Goal: Task Accomplishment & Management: Complete application form

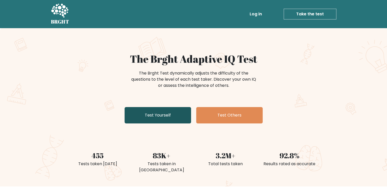
drag, startPoint x: 161, startPoint y: 117, endPoint x: 136, endPoint y: 109, distance: 25.8
click at [136, 109] on link "Test Yourself" at bounding box center [158, 115] width 67 height 16
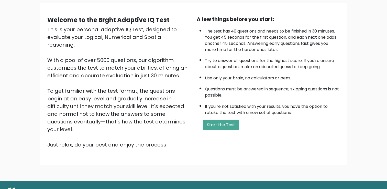
scroll to position [40, 0]
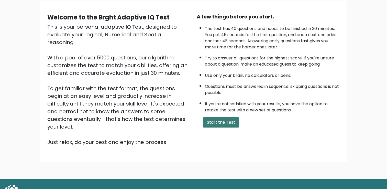
click at [214, 121] on button "Start the Test" at bounding box center [221, 122] width 36 height 10
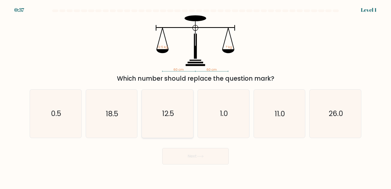
click at [189, 107] on icon "12.5" at bounding box center [168, 114] width 48 height 48
click at [196, 97] on input "c. 12.5" at bounding box center [196, 95] width 0 height 3
radio input "true"
click at [194, 159] on button "Next" at bounding box center [195, 156] width 67 height 16
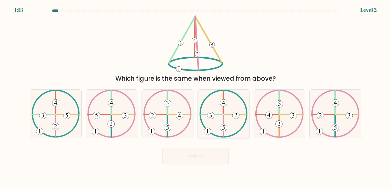
click at [215, 116] on icon at bounding box center [223, 114] width 48 height 48
click at [196, 97] on input "d." at bounding box center [196, 95] width 0 height 3
radio input "true"
click at [47, 114] on 323 at bounding box center [43, 114] width 23 height 0
click at [196, 97] on input "a." at bounding box center [196, 95] width 0 height 3
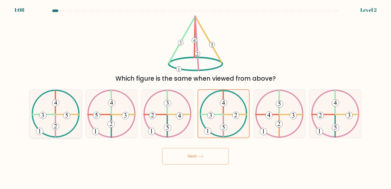
radio input "true"
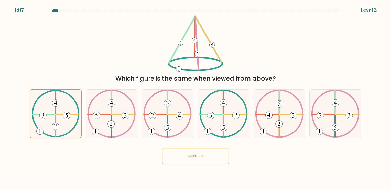
click at [192, 157] on button "Next" at bounding box center [195, 156] width 67 height 16
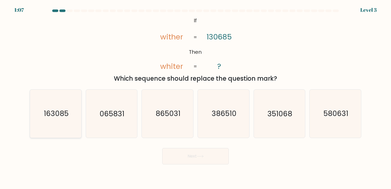
click at [59, 117] on text "163085" at bounding box center [56, 114] width 25 height 10
click at [196, 97] on input "a. 163085" at bounding box center [196, 95] width 0 height 3
radio input "true"
click at [202, 156] on icon at bounding box center [200, 156] width 7 height 3
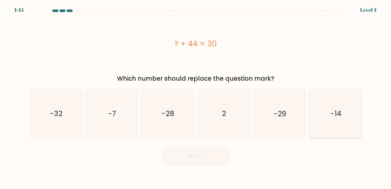
click at [331, 111] on text "-14" at bounding box center [336, 114] width 11 height 10
click at [196, 97] on input "f. -14" at bounding box center [196, 95] width 0 height 3
radio input "true"
click at [214, 159] on button "Next" at bounding box center [195, 156] width 67 height 16
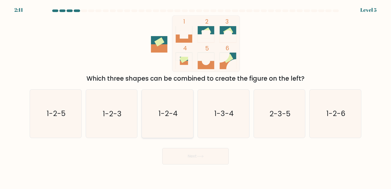
click at [167, 101] on icon "1-2-4" at bounding box center [168, 114] width 48 height 48
click at [196, 97] on input "c. 1-2-4" at bounding box center [196, 95] width 0 height 3
radio input "true"
click at [184, 158] on button "Next" at bounding box center [195, 156] width 67 height 16
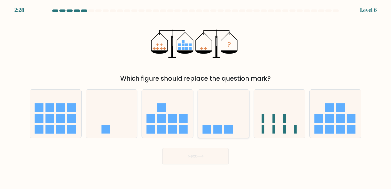
click at [225, 108] on icon at bounding box center [223, 113] width 51 height 43
click at [196, 97] on input "d." at bounding box center [196, 95] width 0 height 3
radio input "true"
click at [207, 159] on button "Next" at bounding box center [195, 156] width 67 height 16
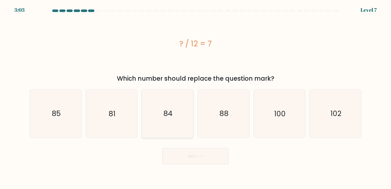
click at [169, 115] on text "84" at bounding box center [168, 114] width 9 height 10
click at [196, 97] on input "c. 84" at bounding box center [196, 95] width 0 height 3
radio input "true"
click at [187, 158] on button "Next" at bounding box center [195, 156] width 67 height 16
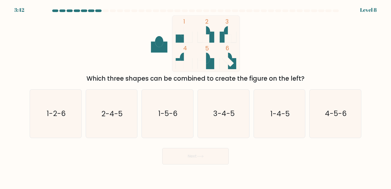
click at [187, 158] on button "Next" at bounding box center [195, 156] width 67 height 16
drag, startPoint x: 272, startPoint y: 116, endPoint x: 264, endPoint y: 124, distance: 11.1
click at [264, 124] on icon "1-4-5" at bounding box center [280, 114] width 48 height 48
click at [196, 97] on input "e. 1-4-5" at bounding box center [196, 95] width 0 height 3
radio input "true"
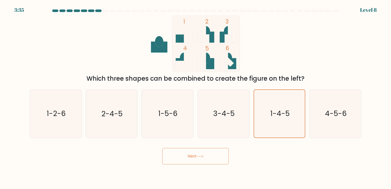
click at [191, 163] on button "Next" at bounding box center [195, 156] width 67 height 16
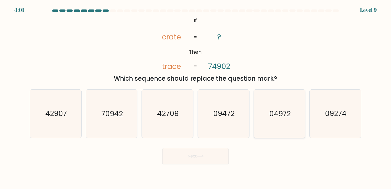
drag, startPoint x: 270, startPoint y: 118, endPoint x: 279, endPoint y: 137, distance: 21.0
click at [279, 137] on icon "04972" at bounding box center [280, 114] width 48 height 48
click at [196, 97] on input "e. 04972" at bounding box center [196, 95] width 0 height 3
radio input "true"
click at [195, 159] on button "Next" at bounding box center [195, 156] width 67 height 16
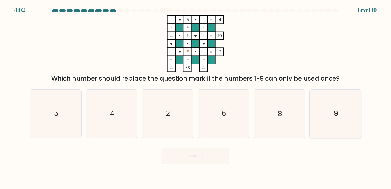
click at [342, 112] on icon "9" at bounding box center [336, 114] width 48 height 48
click at [196, 97] on input "f. 9" at bounding box center [196, 95] width 0 height 3
radio input "true"
click at [192, 157] on button "Next" at bounding box center [195, 156] width 67 height 16
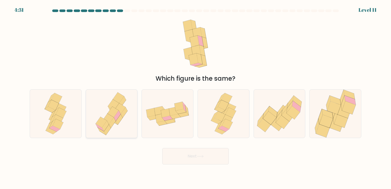
click at [111, 110] on icon at bounding box center [113, 112] width 11 height 11
click at [196, 97] on input "b." at bounding box center [196, 95] width 0 height 3
radio input "true"
click at [190, 162] on button "Next" at bounding box center [195, 156] width 67 height 16
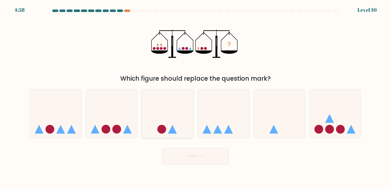
click at [167, 122] on icon at bounding box center [167, 113] width 51 height 43
click at [196, 97] on input "c." at bounding box center [196, 95] width 0 height 3
radio input "true"
click at [184, 151] on button "Next" at bounding box center [195, 156] width 67 height 16
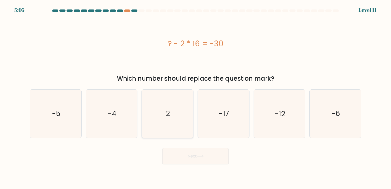
click at [157, 106] on icon "2" at bounding box center [168, 114] width 48 height 48
click at [196, 97] on input "c. 2" at bounding box center [196, 95] width 0 height 3
radio input "true"
click at [102, 47] on div "? - 2 * 16 = -30" at bounding box center [196, 44] width 332 height 12
click at [105, 110] on icon "-4" at bounding box center [112, 114] width 48 height 48
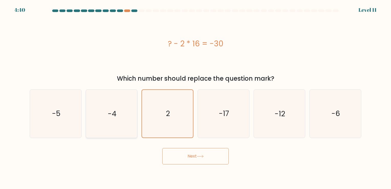
click at [196, 97] on input "b. -4" at bounding box center [196, 95] width 0 height 3
radio input "true"
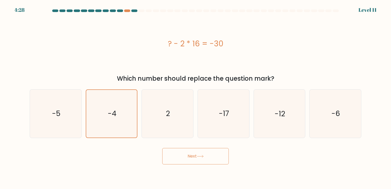
click at [207, 162] on button "Next" at bounding box center [195, 156] width 67 height 16
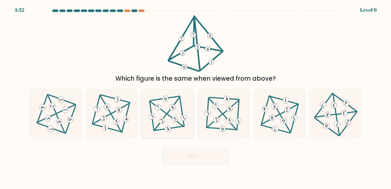
click at [175, 113] on icon at bounding box center [167, 113] width 39 height 38
click at [196, 97] on input "c." at bounding box center [196, 95] width 0 height 3
radio input "true"
click at [228, 110] on 585 at bounding box center [230, 109] width 8 height 8
click at [196, 97] on input "d." at bounding box center [196, 95] width 0 height 3
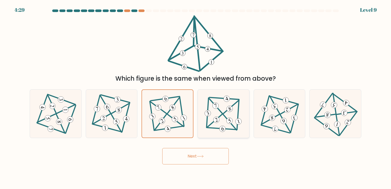
radio input "true"
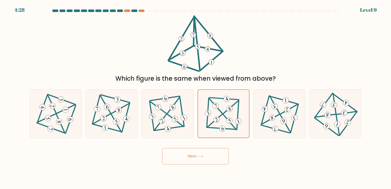
click at [208, 154] on button "Next" at bounding box center [195, 156] width 67 height 16
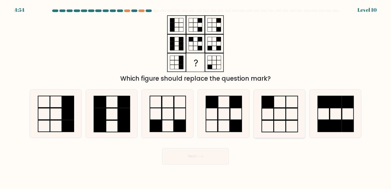
click at [280, 103] on icon at bounding box center [280, 114] width 48 height 48
click at [196, 97] on input "e." at bounding box center [196, 95] width 0 height 3
radio input "true"
click at [195, 152] on button "Next" at bounding box center [195, 156] width 67 height 16
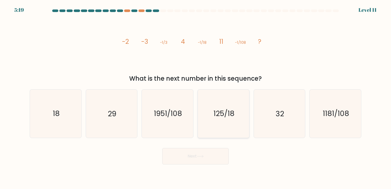
click at [217, 106] on icon "125/18" at bounding box center [224, 114] width 48 height 48
click at [196, 97] on input "d. 125/18" at bounding box center [196, 95] width 0 height 3
radio input "true"
drag, startPoint x: 217, startPoint y: 106, endPoint x: 208, endPoint y: 110, distance: 9.5
drag, startPoint x: 208, startPoint y: 110, endPoint x: 75, endPoint y: 111, distance: 133.2
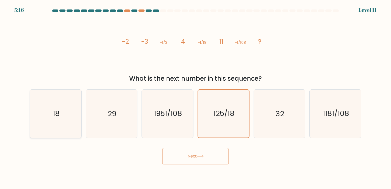
click at [75, 111] on icon "18" at bounding box center [56, 114] width 48 height 48
click at [196, 97] on input "a. 18" at bounding box center [196, 95] width 0 height 3
radio input "true"
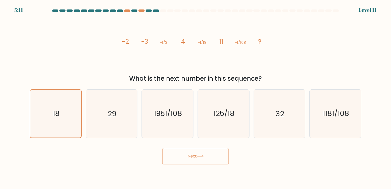
click at [221, 156] on button "Next" at bounding box center [195, 156] width 67 height 16
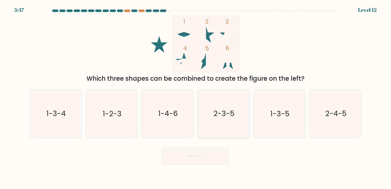
click at [215, 106] on icon "2-3-5" at bounding box center [224, 114] width 48 height 48
click at [196, 97] on input "d. 2-3-5" at bounding box center [196, 95] width 0 height 3
radio input "true"
click at [209, 150] on button "Next" at bounding box center [195, 156] width 67 height 16
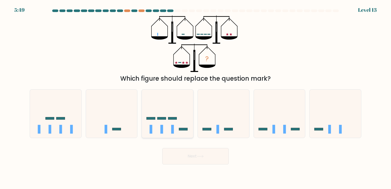
click at [160, 129] on icon at bounding box center [167, 113] width 51 height 43
click at [196, 97] on input "c." at bounding box center [196, 95] width 0 height 3
radio input "true"
click at [191, 158] on button "Next" at bounding box center [195, 156] width 67 height 16
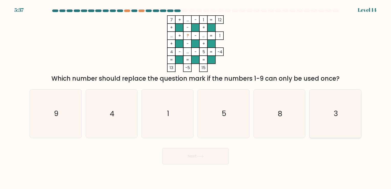
click at [327, 114] on icon "3" at bounding box center [336, 114] width 48 height 48
click at [196, 97] on input "f. 3" at bounding box center [196, 95] width 0 height 3
radio input "true"
click at [92, 106] on icon "4" at bounding box center [112, 114] width 48 height 48
click at [196, 97] on input "b. 4" at bounding box center [196, 95] width 0 height 3
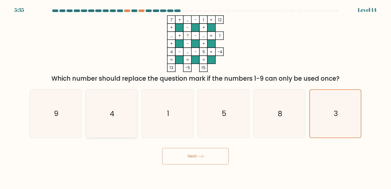
radio input "true"
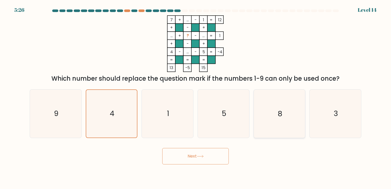
click at [275, 133] on icon "8" at bounding box center [280, 114] width 48 height 48
click at [196, 97] on input "e. 8" at bounding box center [196, 95] width 0 height 3
radio input "true"
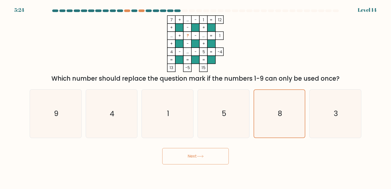
click at [192, 163] on button "Next" at bounding box center [195, 156] width 67 height 16
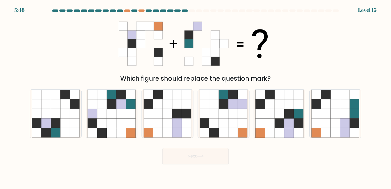
click at [190, 67] on icon at bounding box center [196, 43] width 154 height 57
click at [208, 112] on icon at bounding box center [204, 113] width 9 height 9
click at [196, 97] on input "d." at bounding box center [196, 95] width 0 height 3
radio input "true"
click at [179, 154] on button "Next" at bounding box center [195, 156] width 67 height 16
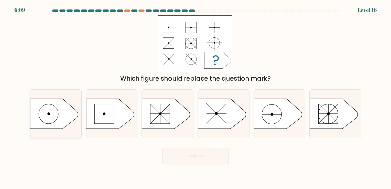
click at [55, 110] on icon at bounding box center [54, 114] width 48 height 30
click at [196, 97] on input "a." at bounding box center [196, 95] width 0 height 3
radio input "true"
click at [189, 165] on body "6:08 Level 16" at bounding box center [195, 94] width 391 height 189
click at [189, 163] on button "Next" at bounding box center [195, 156] width 67 height 16
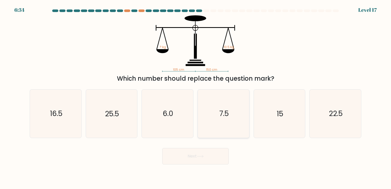
click at [220, 106] on icon "7.5" at bounding box center [224, 114] width 48 height 48
click at [196, 97] on input "d. 7.5" at bounding box center [196, 95] width 0 height 3
radio input "true"
click at [197, 157] on button "Next" at bounding box center [195, 156] width 67 height 16
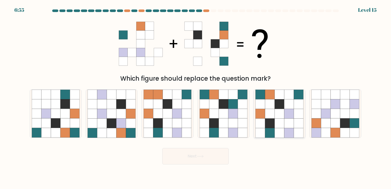
click at [269, 121] on icon at bounding box center [269, 123] width 9 height 9
click at [196, 97] on input "e." at bounding box center [196, 95] width 0 height 3
radio input "true"
click at [188, 159] on button "Next" at bounding box center [195, 156] width 67 height 16
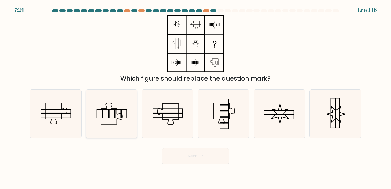
click at [107, 108] on icon at bounding box center [112, 114] width 48 height 48
click at [196, 97] on input "b." at bounding box center [196, 95] width 0 height 3
radio input "true"
click at [228, 131] on icon at bounding box center [224, 114] width 48 height 48
click at [196, 97] on input "d." at bounding box center [196, 95] width 0 height 3
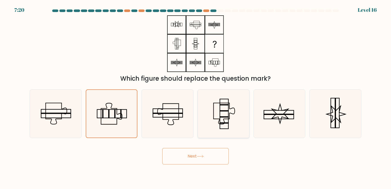
radio input "true"
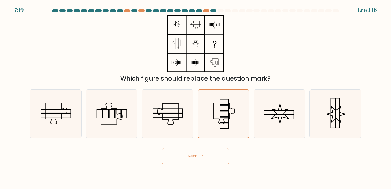
click at [213, 150] on button "Next" at bounding box center [195, 156] width 67 height 16
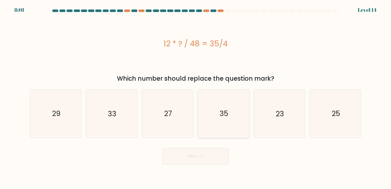
click at [213, 116] on icon "35" at bounding box center [224, 114] width 48 height 48
click at [196, 97] on input "d. 35" at bounding box center [196, 95] width 0 height 3
radio input "true"
click at [192, 154] on button "Next" at bounding box center [195, 156] width 67 height 16
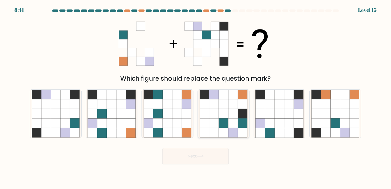
click at [199, 94] on div at bounding box center [224, 113] width 52 height 48
click at [196, 94] on input "d." at bounding box center [196, 95] width 0 height 3
radio input "true"
click at [189, 154] on button "Next" at bounding box center [195, 156] width 67 height 16
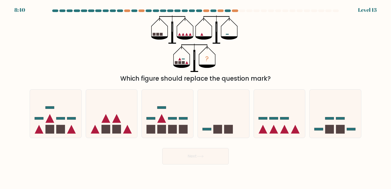
click at [170, 128] on rect at bounding box center [172, 129] width 9 height 9
click at [196, 97] on input "c." at bounding box center [196, 95] width 0 height 3
radio input "true"
click at [184, 156] on button "Next" at bounding box center [195, 156] width 67 height 16
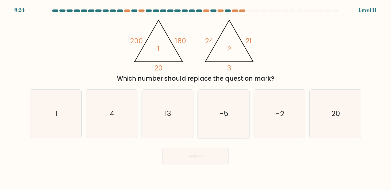
click at [208, 135] on icon "-5" at bounding box center [224, 114] width 48 height 48
click at [196, 97] on input "d. -5" at bounding box center [196, 95] width 0 height 3
radio input "true"
click at [204, 144] on div "Next" at bounding box center [196, 154] width 338 height 20
click at [203, 147] on div "Next" at bounding box center [196, 154] width 338 height 20
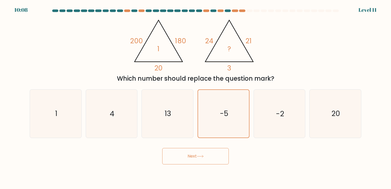
click at [202, 150] on button "Next" at bounding box center [195, 156] width 67 height 16
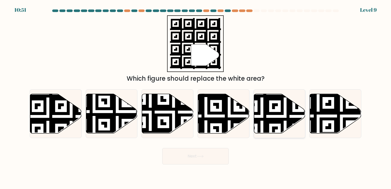
click at [262, 117] on icon at bounding box center [279, 113] width 51 height 39
click at [196, 97] on input "e." at bounding box center [196, 95] width 0 height 3
radio input "true"
click at [196, 189] on html "10:51 Level 9 a." at bounding box center [195, 94] width 391 height 189
click at [203, 152] on button "Next" at bounding box center [195, 156] width 67 height 16
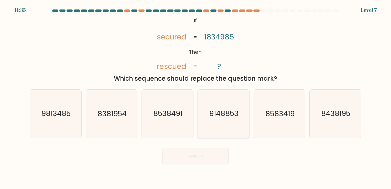
click at [226, 107] on icon "9148853" at bounding box center [224, 114] width 48 height 48
click at [196, 97] on input "d. 9148853" at bounding box center [196, 95] width 0 height 3
radio input "true"
click at [211, 153] on button "Next" at bounding box center [195, 156] width 67 height 16
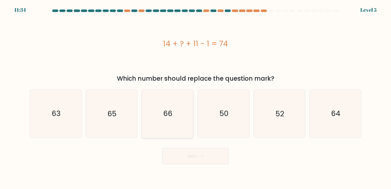
click at [166, 115] on text "66" at bounding box center [168, 114] width 9 height 10
click at [196, 97] on input "c. 66" at bounding box center [196, 95] width 0 height 3
radio input "true"
click at [190, 159] on button "Next" at bounding box center [195, 156] width 67 height 16
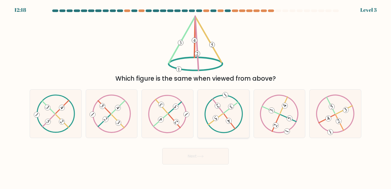
click at [242, 108] on icon at bounding box center [223, 113] width 39 height 38
click at [196, 97] on input "d." at bounding box center [196, 95] width 0 height 3
radio input "true"
click at [186, 153] on button "Next" at bounding box center [195, 156] width 67 height 16
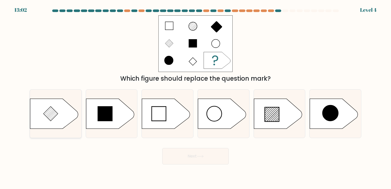
click at [75, 114] on icon at bounding box center [54, 114] width 48 height 30
click at [196, 97] on input "a." at bounding box center [196, 95] width 0 height 3
radio input "true"
click at [187, 151] on button "Next" at bounding box center [195, 156] width 67 height 16
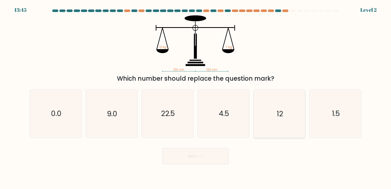
click at [262, 102] on icon "12" at bounding box center [280, 114] width 48 height 48
click at [196, 97] on input "e. 12" at bounding box center [196, 95] width 0 height 3
radio input "true"
click at [205, 154] on button "Next" at bounding box center [195, 156] width 67 height 16
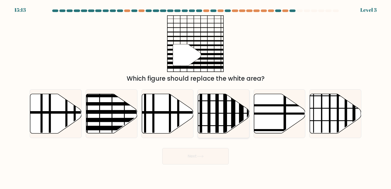
click at [230, 94] on icon at bounding box center [223, 114] width 51 height 40
click at [196, 94] on input "d." at bounding box center [196, 95] width 0 height 3
radio input "true"
click at [211, 155] on button "Next" at bounding box center [195, 156] width 67 height 16
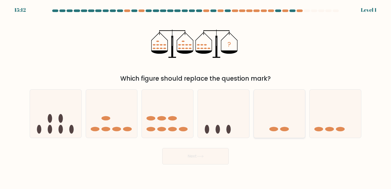
click at [302, 123] on icon at bounding box center [279, 113] width 51 height 43
click at [196, 97] on input "e." at bounding box center [196, 95] width 0 height 3
radio input "true"
click at [216, 159] on button "Next" at bounding box center [195, 156] width 67 height 16
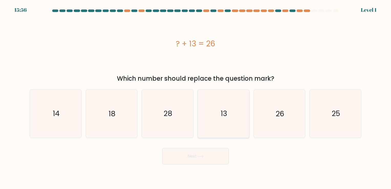
click at [248, 116] on div "13" at bounding box center [224, 113] width 52 height 48
click at [196, 97] on input "d. 13" at bounding box center [196, 95] width 0 height 3
radio input "true"
click at [211, 152] on button "Next" at bounding box center [195, 156] width 67 height 16
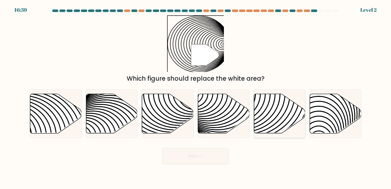
click at [274, 106] on icon at bounding box center [279, 113] width 51 height 39
click at [196, 97] on input "e." at bounding box center [196, 95] width 0 height 3
radio input "true"
click at [209, 154] on button "Next" at bounding box center [195, 156] width 67 height 16
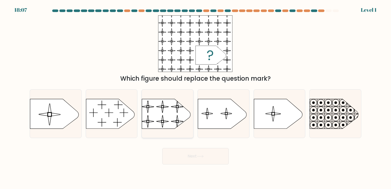
click at [168, 129] on icon at bounding box center [166, 114] width 48 height 30
click at [196, 97] on input "c." at bounding box center [196, 95] width 0 height 3
radio input "true"
click at [198, 160] on button "Next" at bounding box center [195, 156] width 67 height 16
